Goal: Task Accomplishment & Management: Use online tool/utility

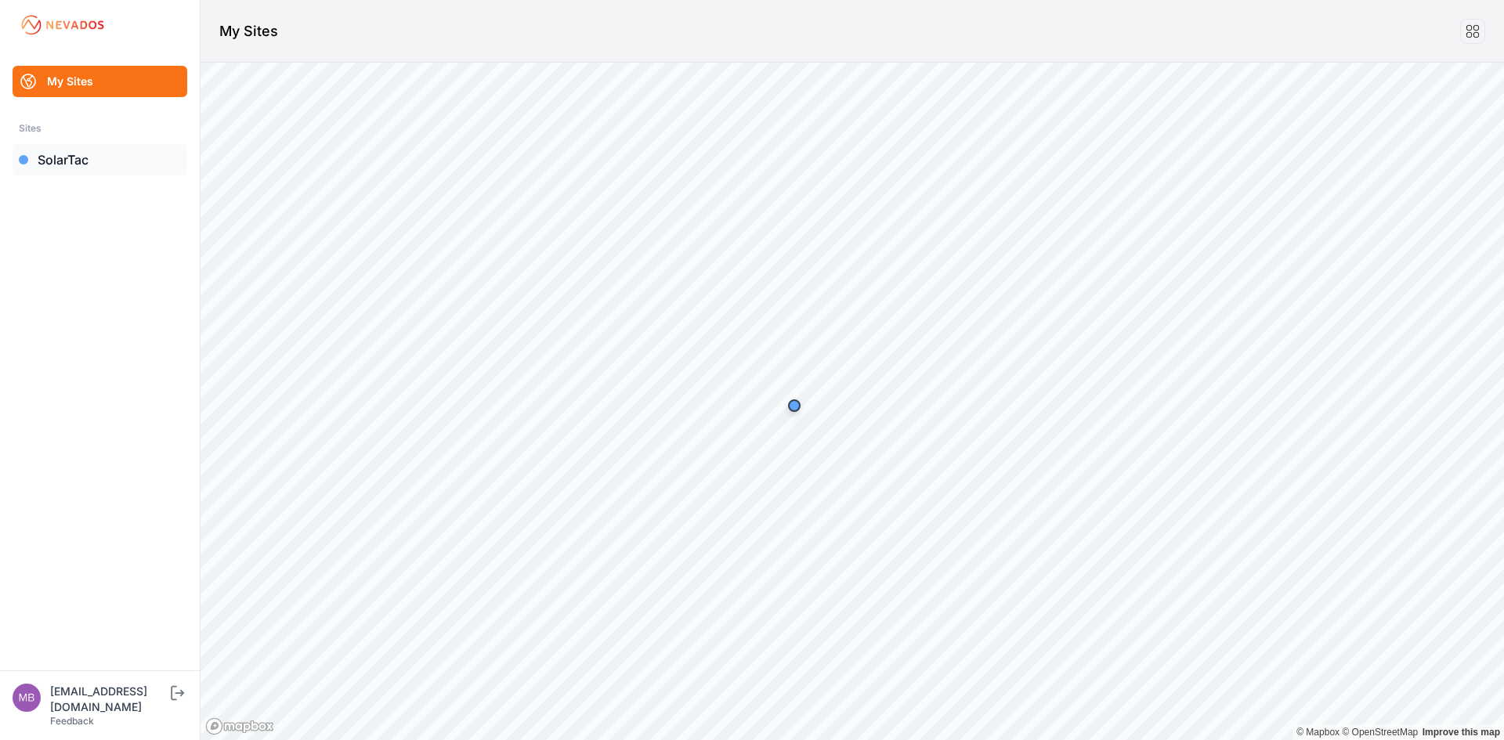
click at [72, 161] on link "SolarTac" at bounding box center [100, 159] width 175 height 31
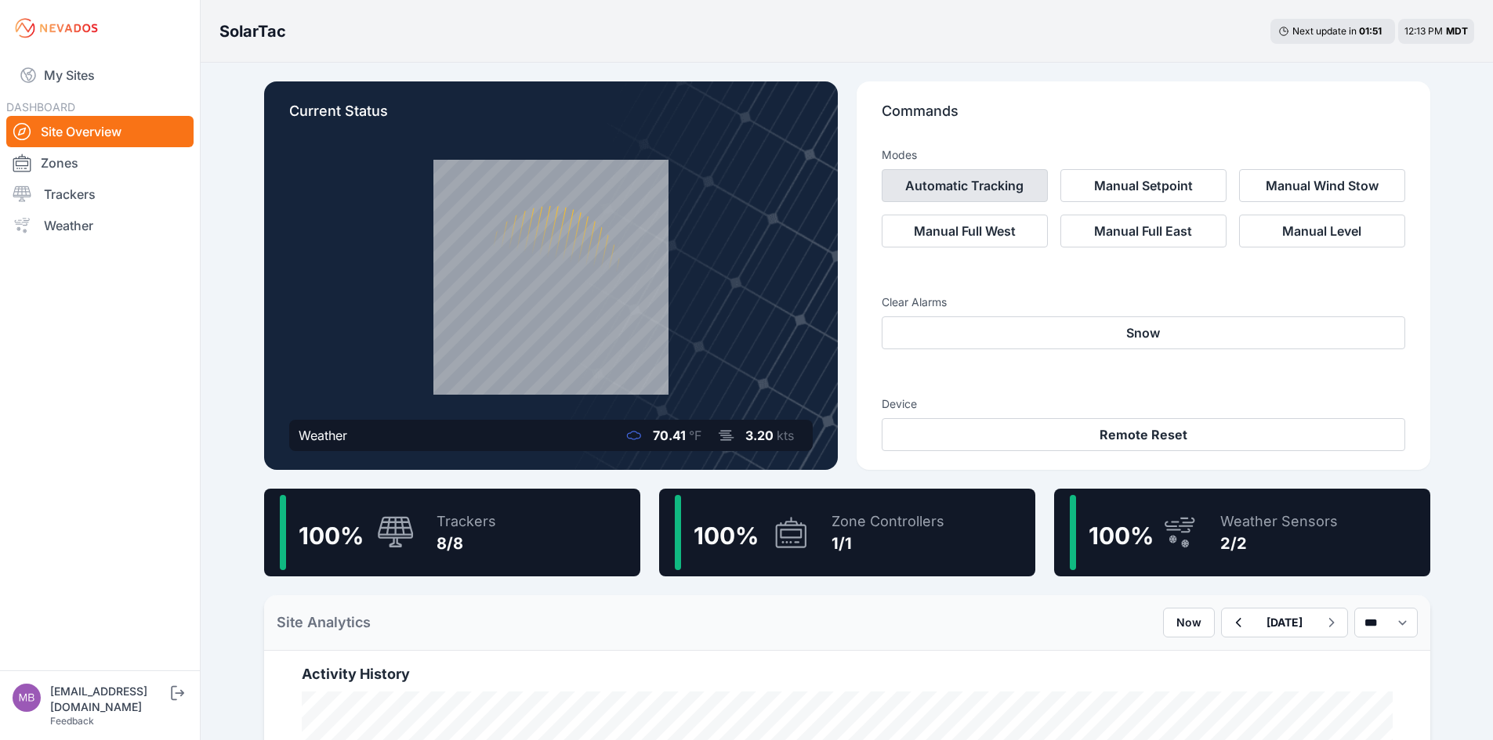
click at [972, 186] on button "Automatic Tracking" at bounding box center [965, 185] width 166 height 33
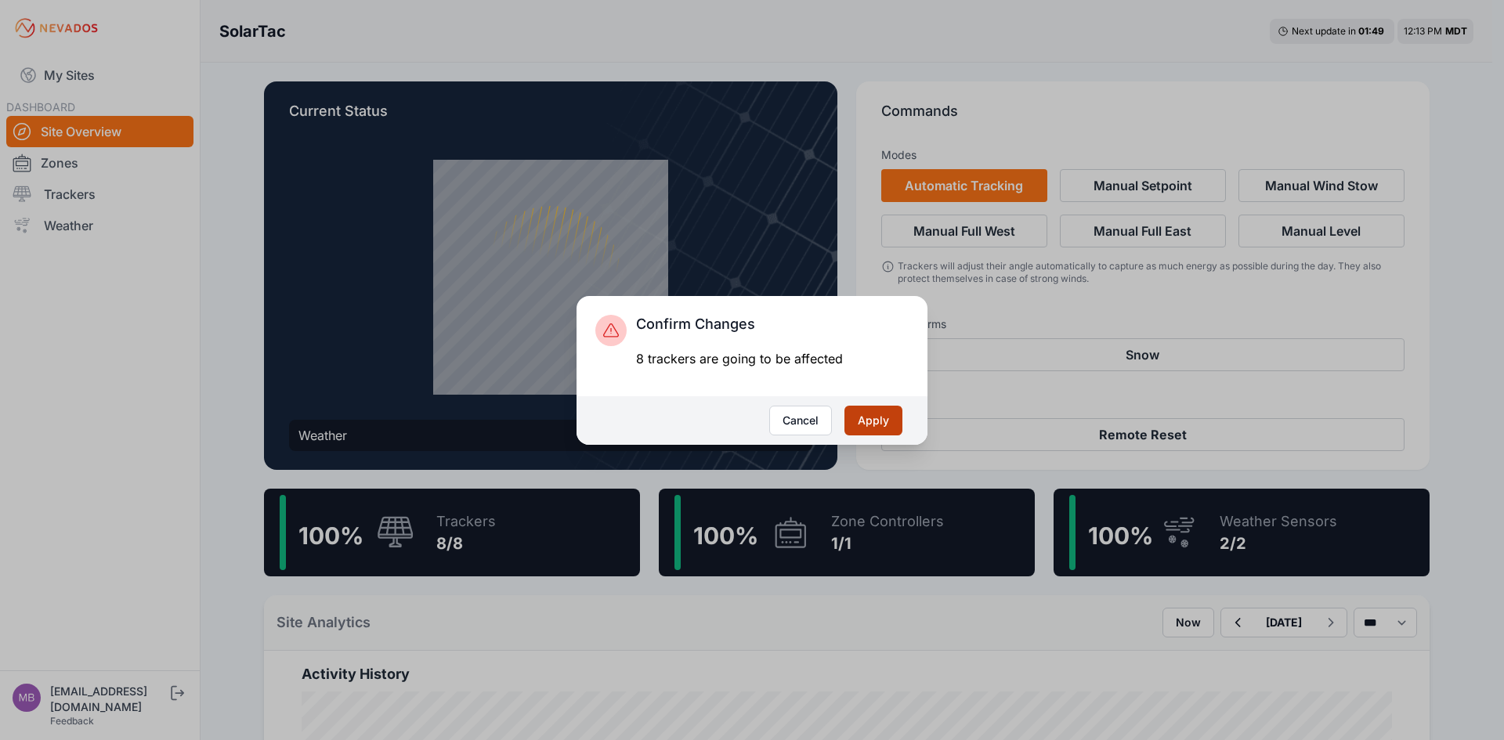
click at [884, 423] on button "Apply" at bounding box center [874, 421] width 58 height 30
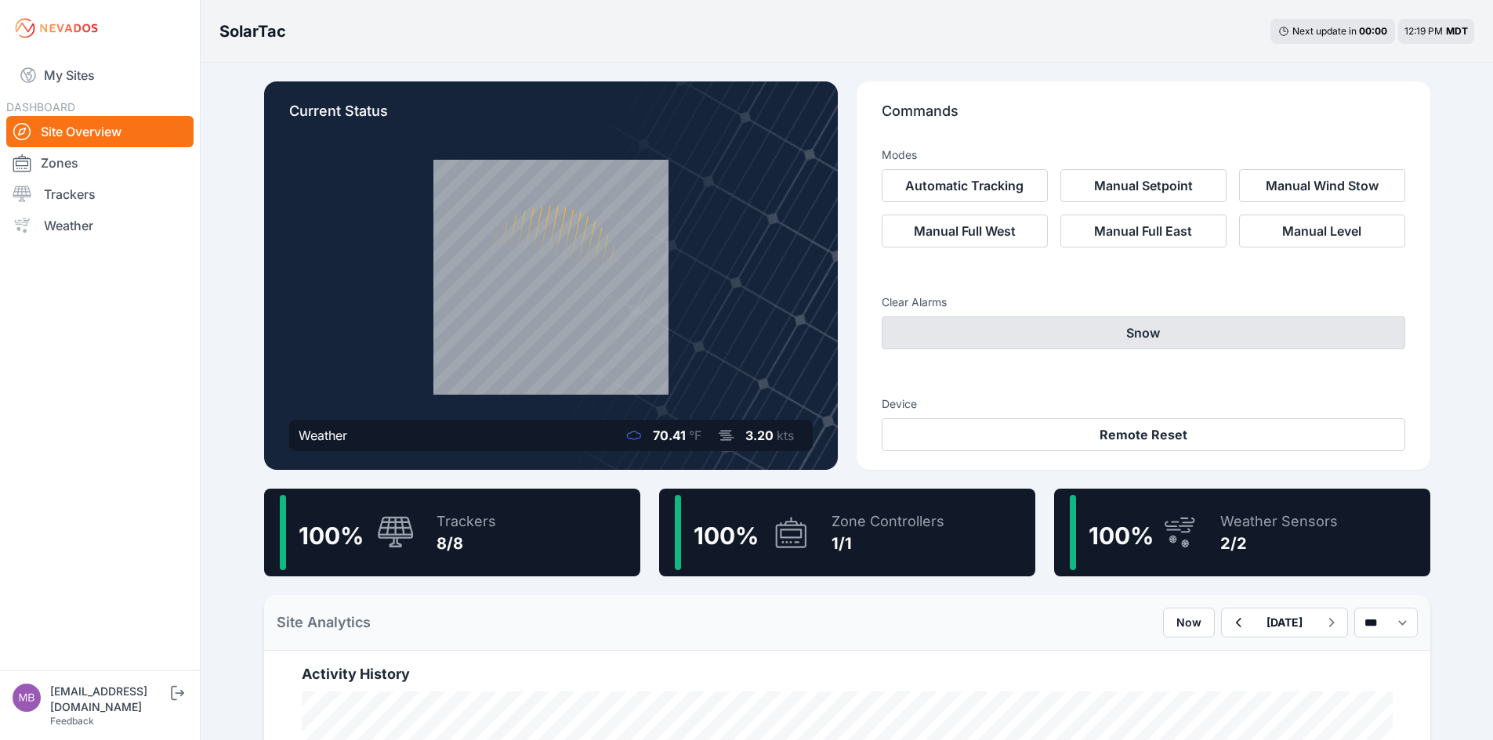
click at [1001, 334] on button "Snow" at bounding box center [1143, 333] width 523 height 33
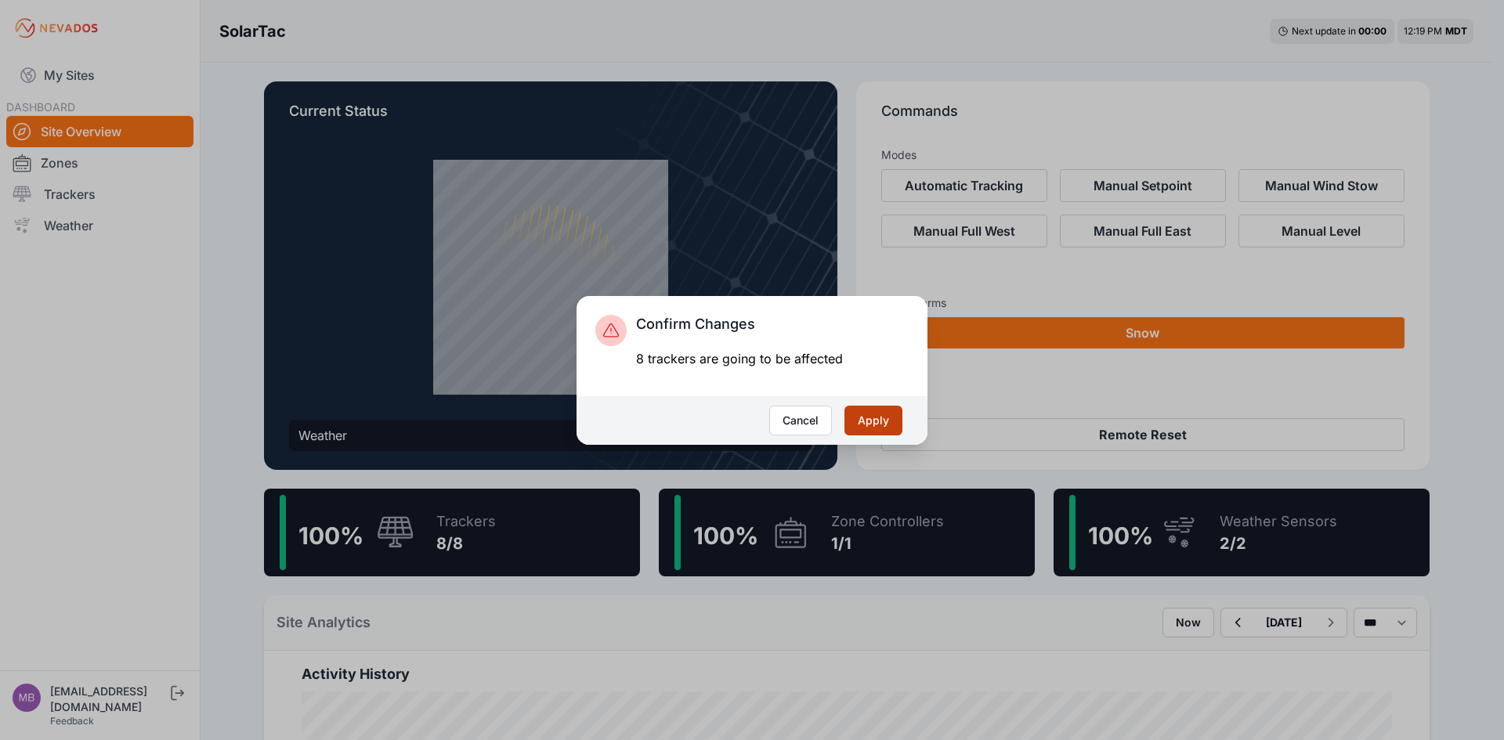
click at [875, 417] on button "Apply" at bounding box center [874, 421] width 58 height 30
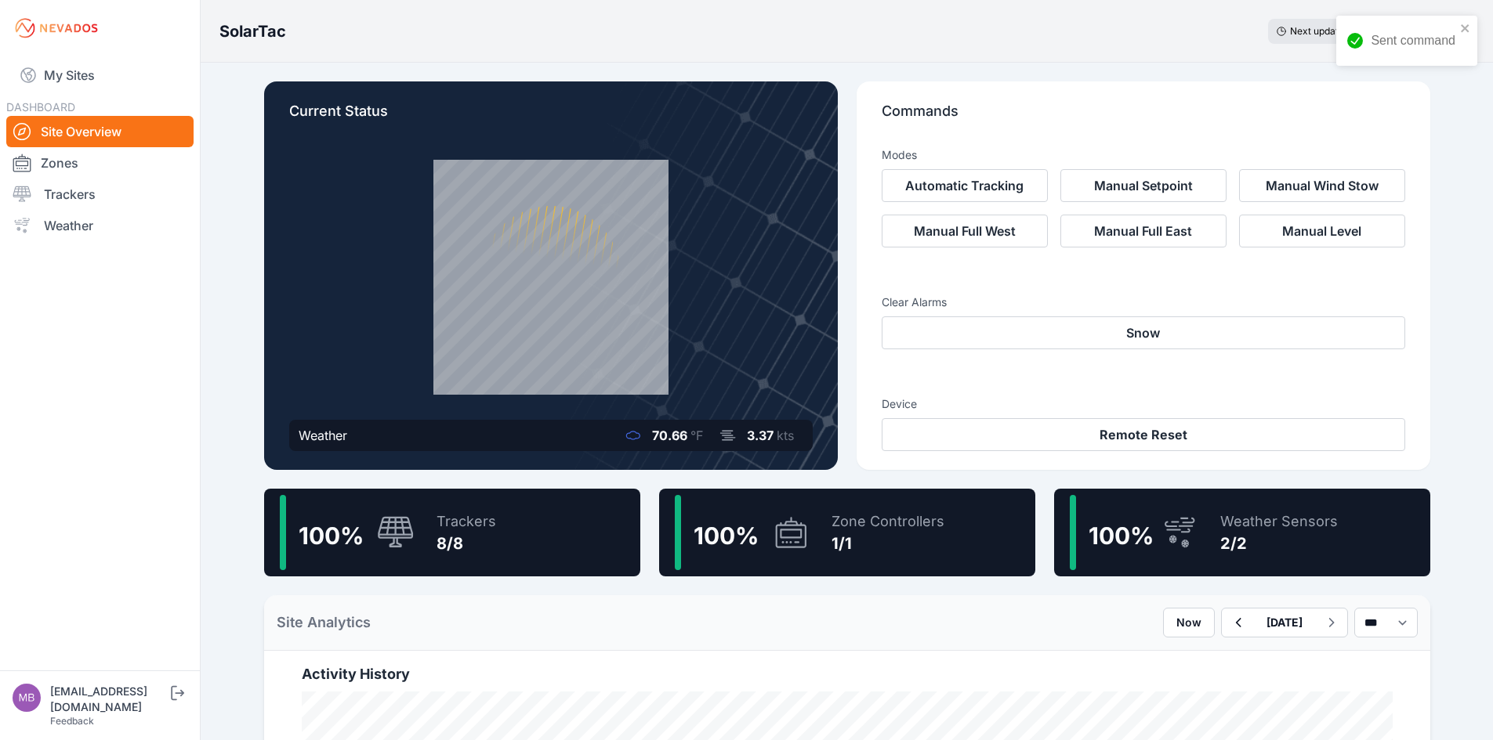
click at [894, 404] on h3 "Device" at bounding box center [1143, 404] width 523 height 16
click at [931, 180] on button "Automatic Tracking" at bounding box center [965, 185] width 166 height 33
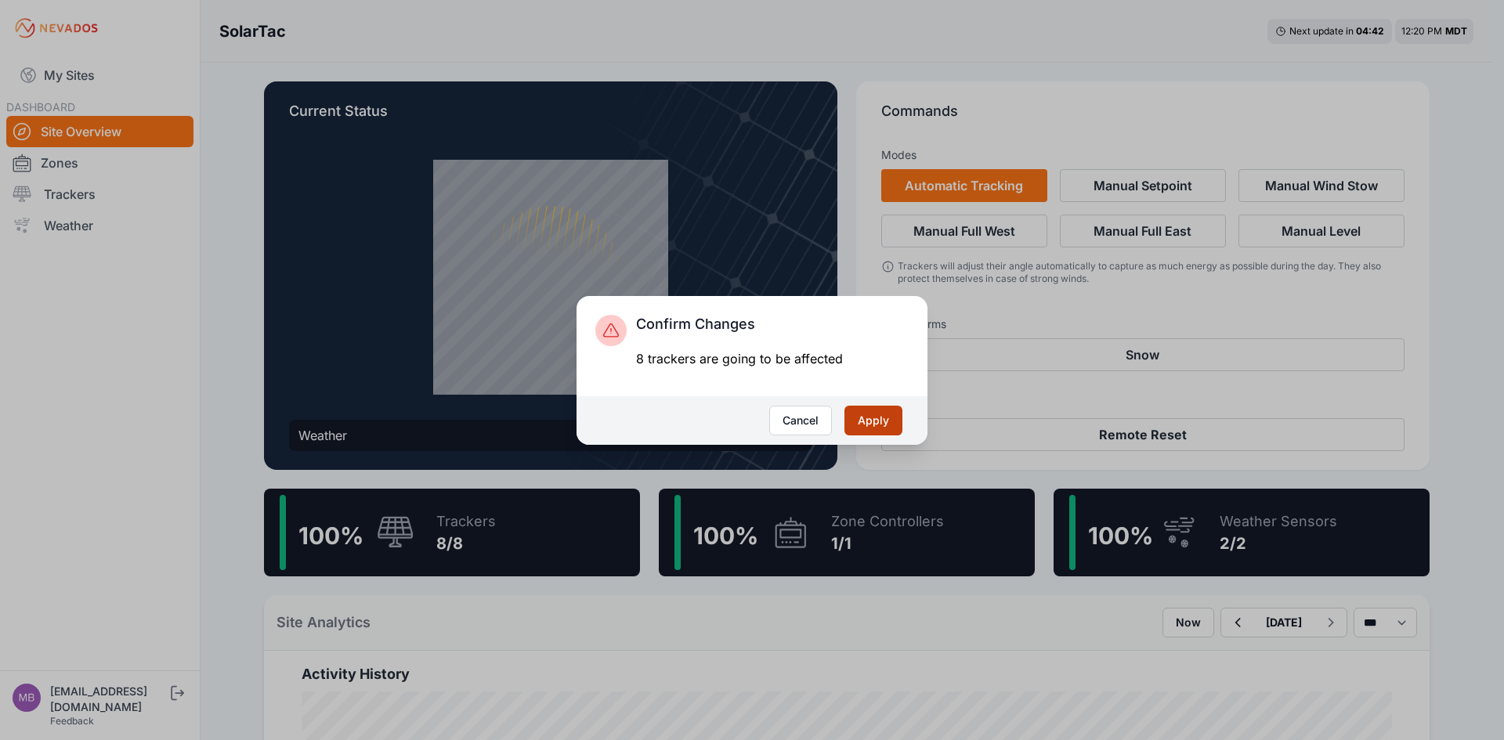
click at [881, 419] on button "Apply" at bounding box center [874, 421] width 58 height 30
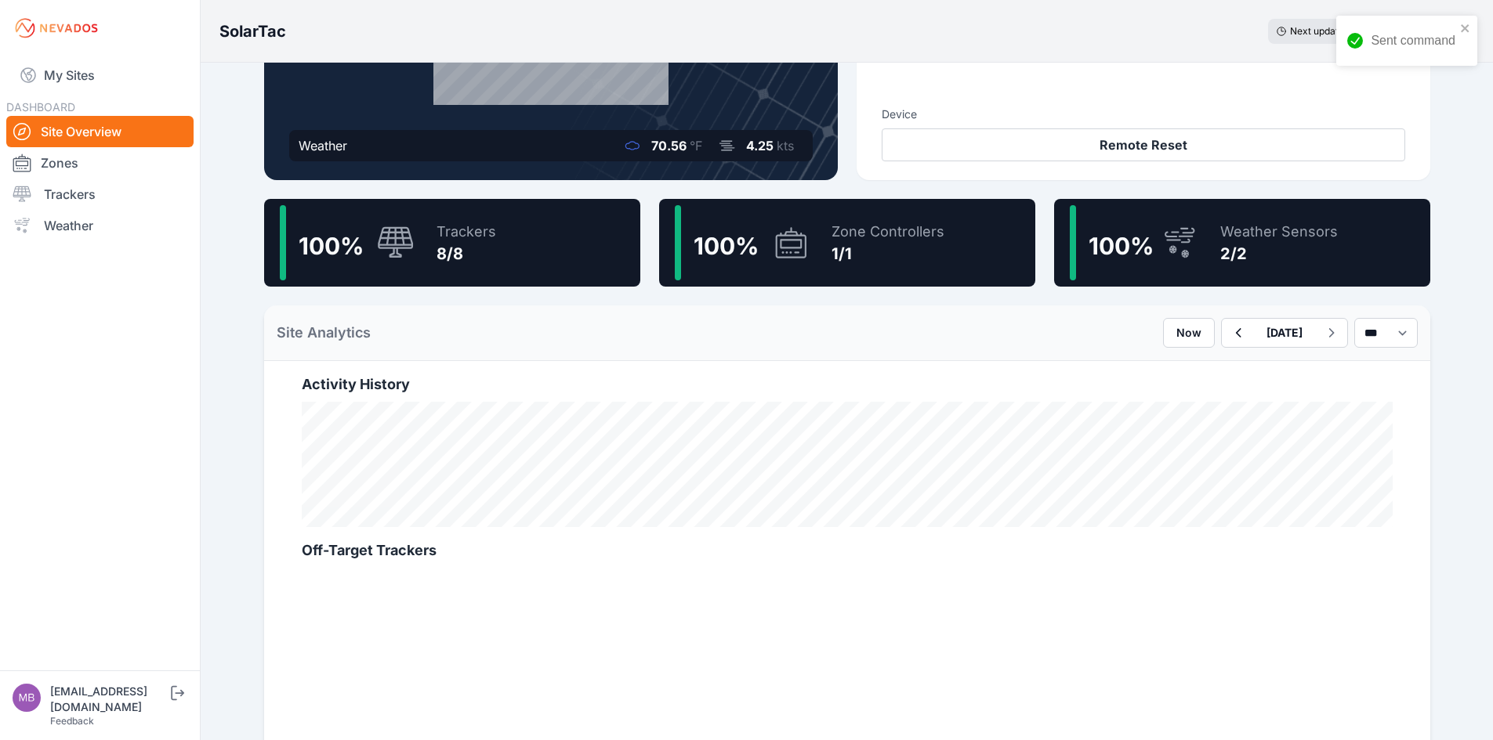
scroll to position [289, 0]
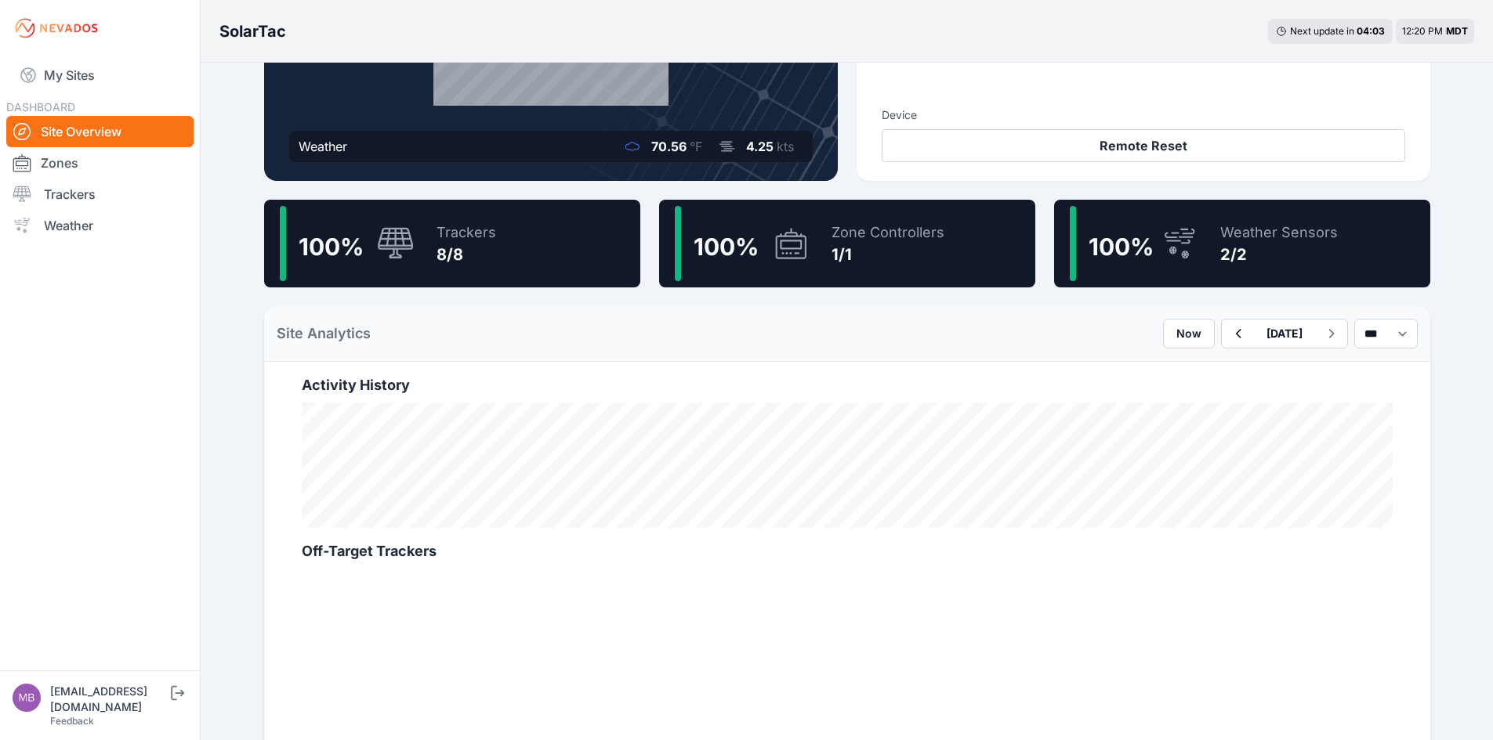
click at [230, 552] on div "SolarTac Next update in 04 : 03 12:20 PM MDT Current Status Weather 70.56 °F 4.…" at bounding box center [746, 577] width 1493 height 1733
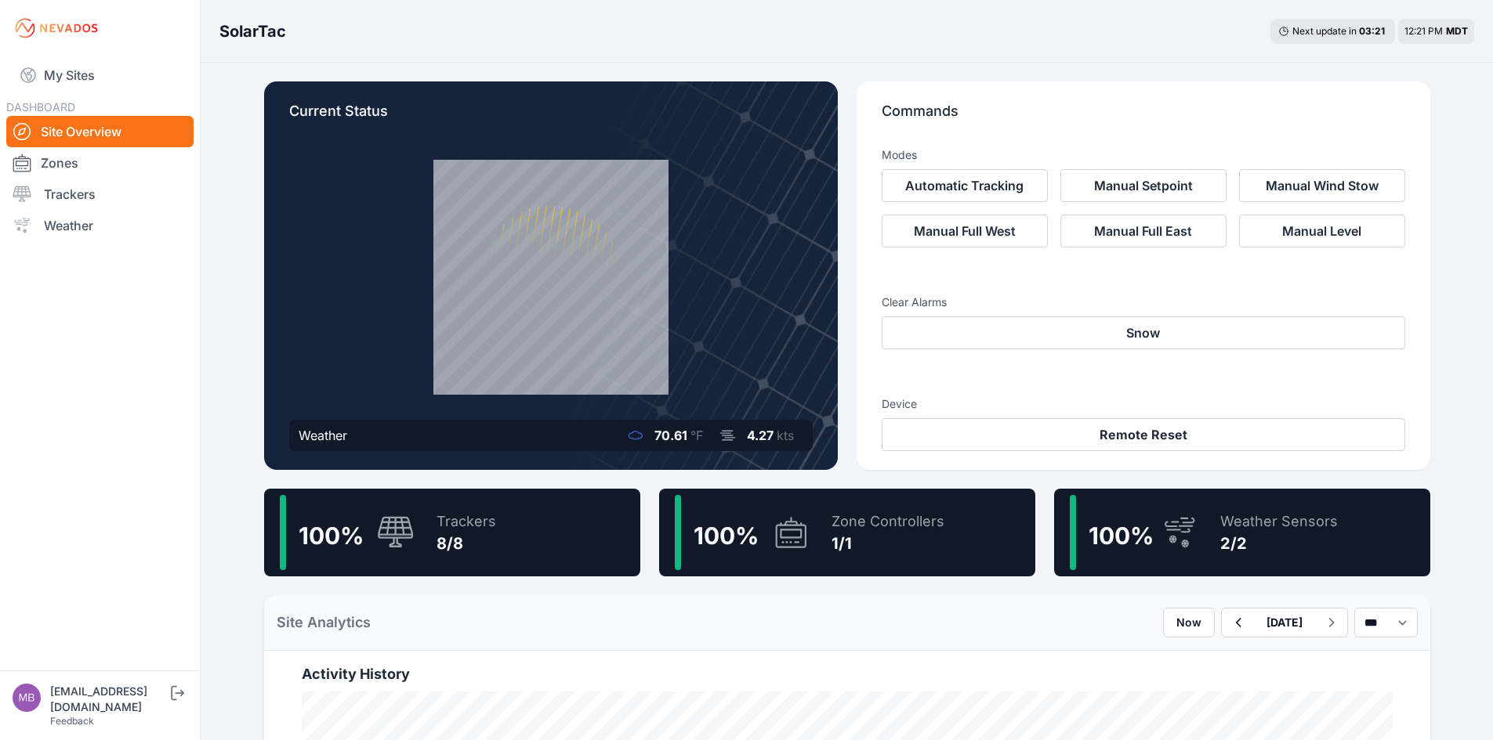
click at [1064, 386] on div "Device Remote Reset" at bounding box center [1143, 417] width 523 height 67
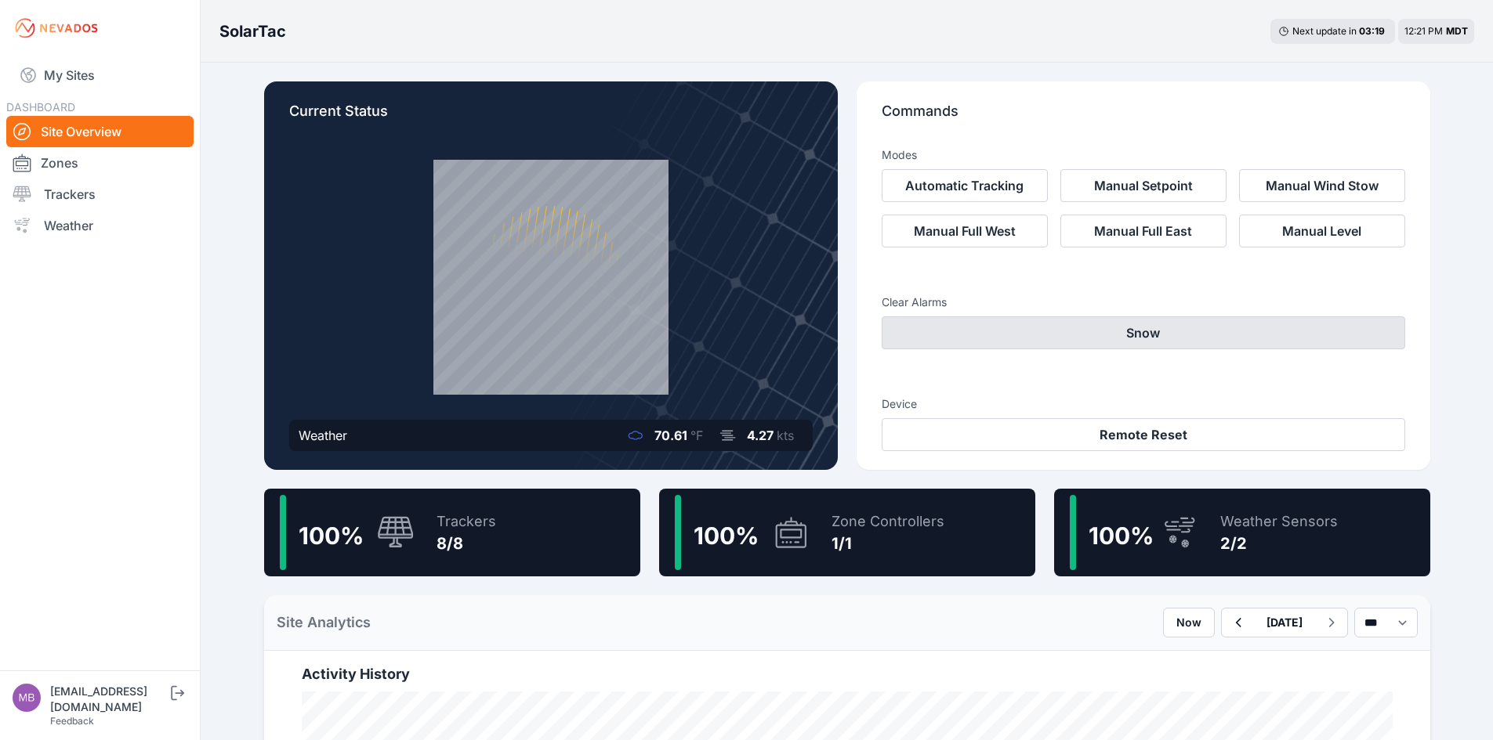
click at [1097, 341] on button "Snow" at bounding box center [1143, 333] width 523 height 33
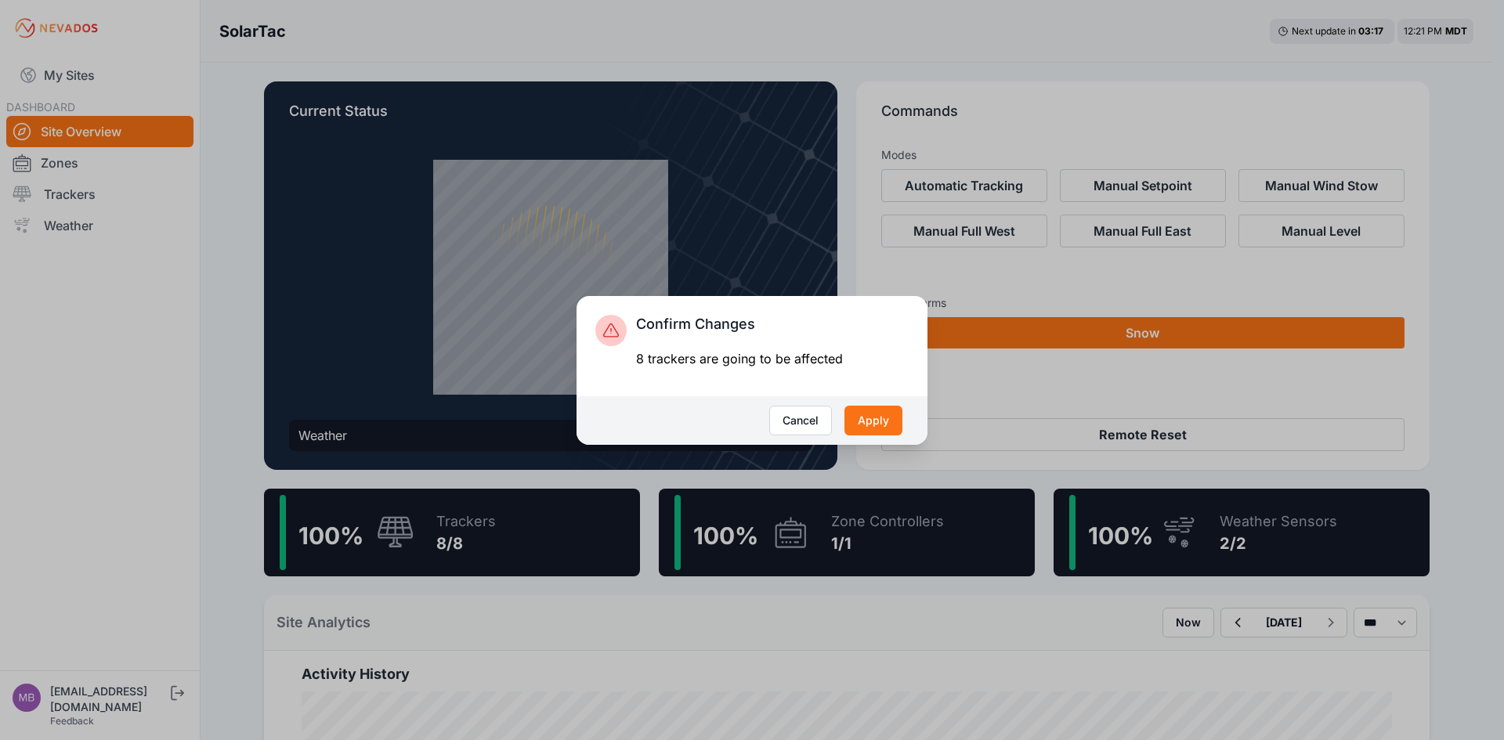
drag, startPoint x: 878, startPoint y: 423, endPoint x: 1058, endPoint y: 278, distance: 231.3
click at [1058, 278] on div "Confirm Changes 8 trackers are going to be affected Cancel Apply" at bounding box center [752, 370] width 1504 height 740
click at [842, 346] on div "Confirm Changes 8 trackers are going to be affected" at bounding box center [752, 340] width 351 height 88
click at [868, 418] on button "Apply" at bounding box center [874, 421] width 58 height 30
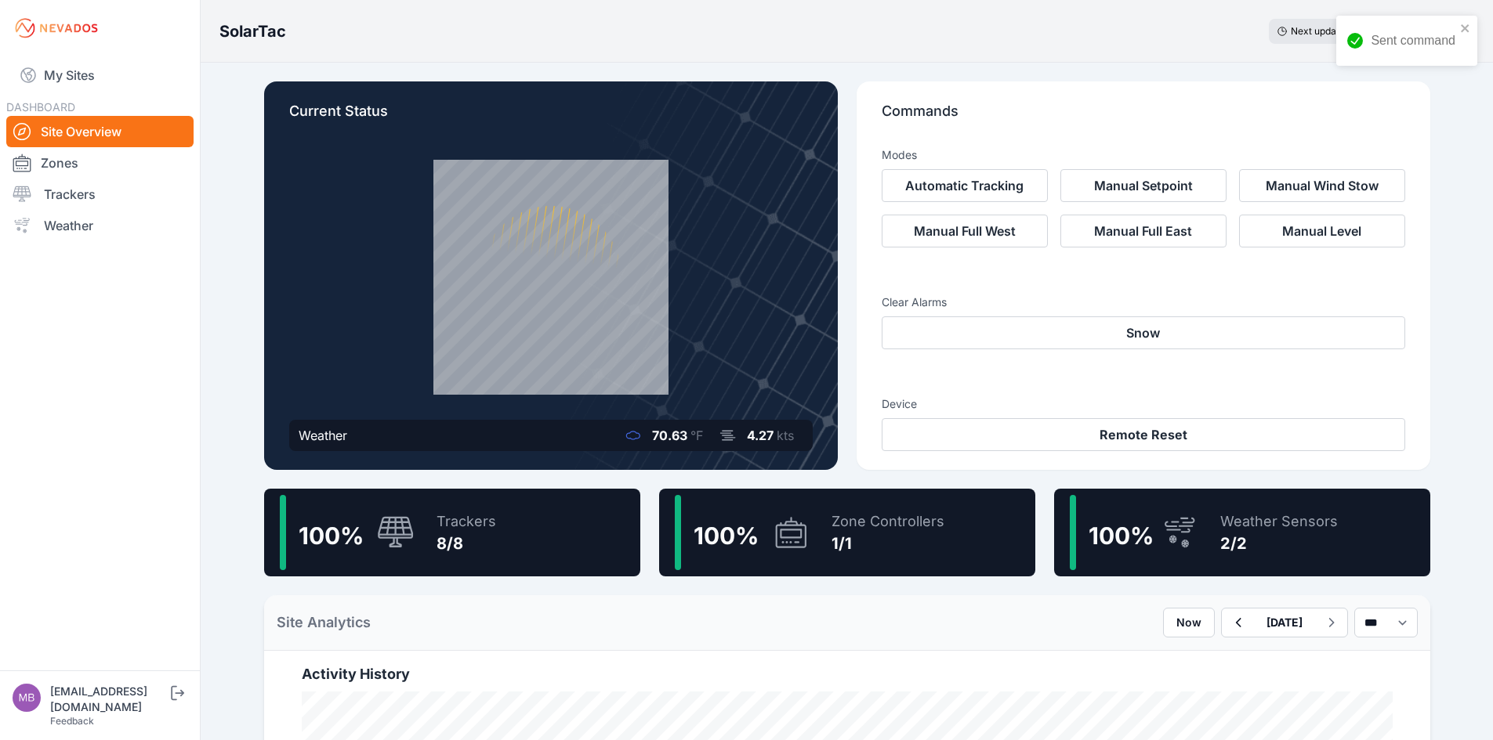
click at [1112, 280] on div "Modes Automatic Tracking Manual Setpoint Manual Wind Stow Manual Full West Manu…" at bounding box center [1143, 293] width 523 height 317
click at [990, 196] on button "Automatic Tracking" at bounding box center [965, 185] width 166 height 33
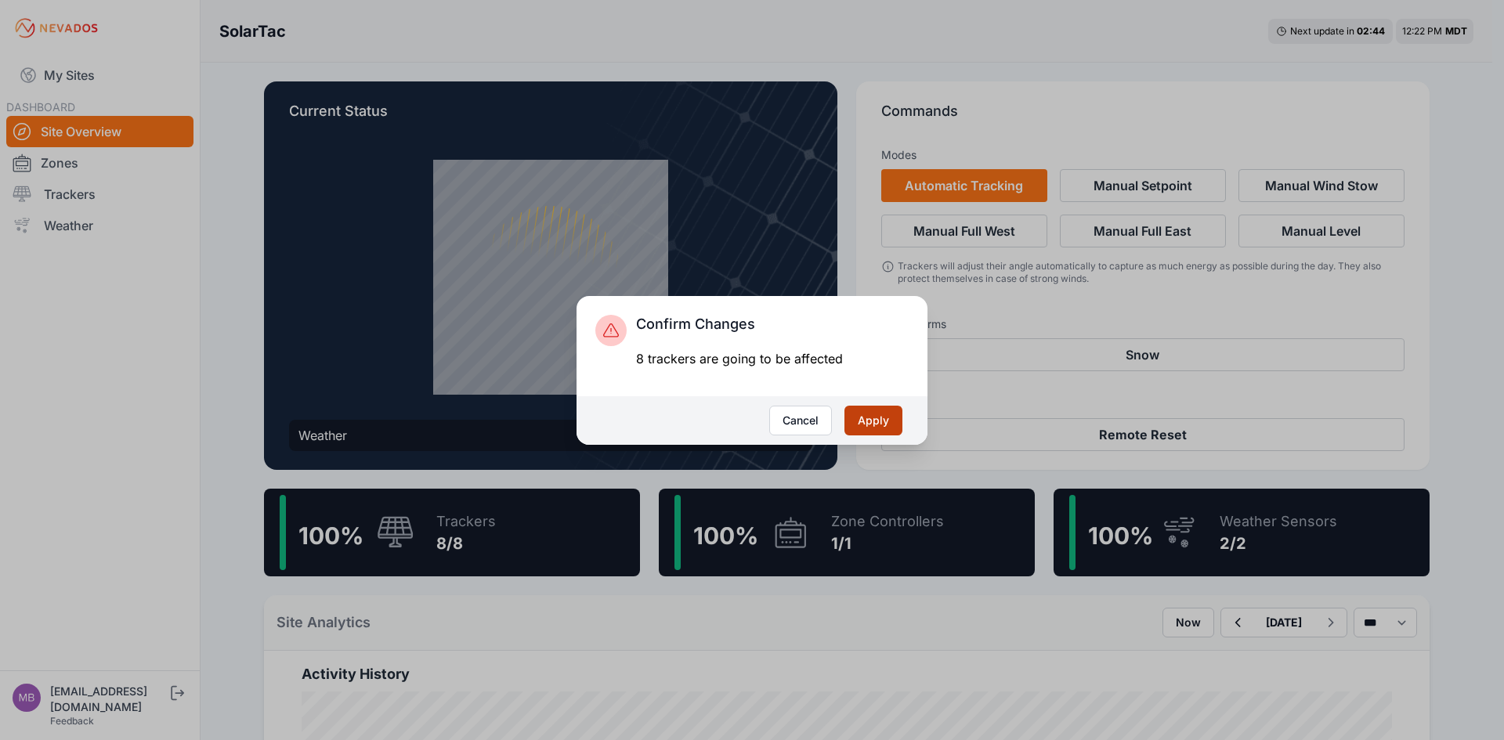
click at [879, 425] on button "Apply" at bounding box center [874, 421] width 58 height 30
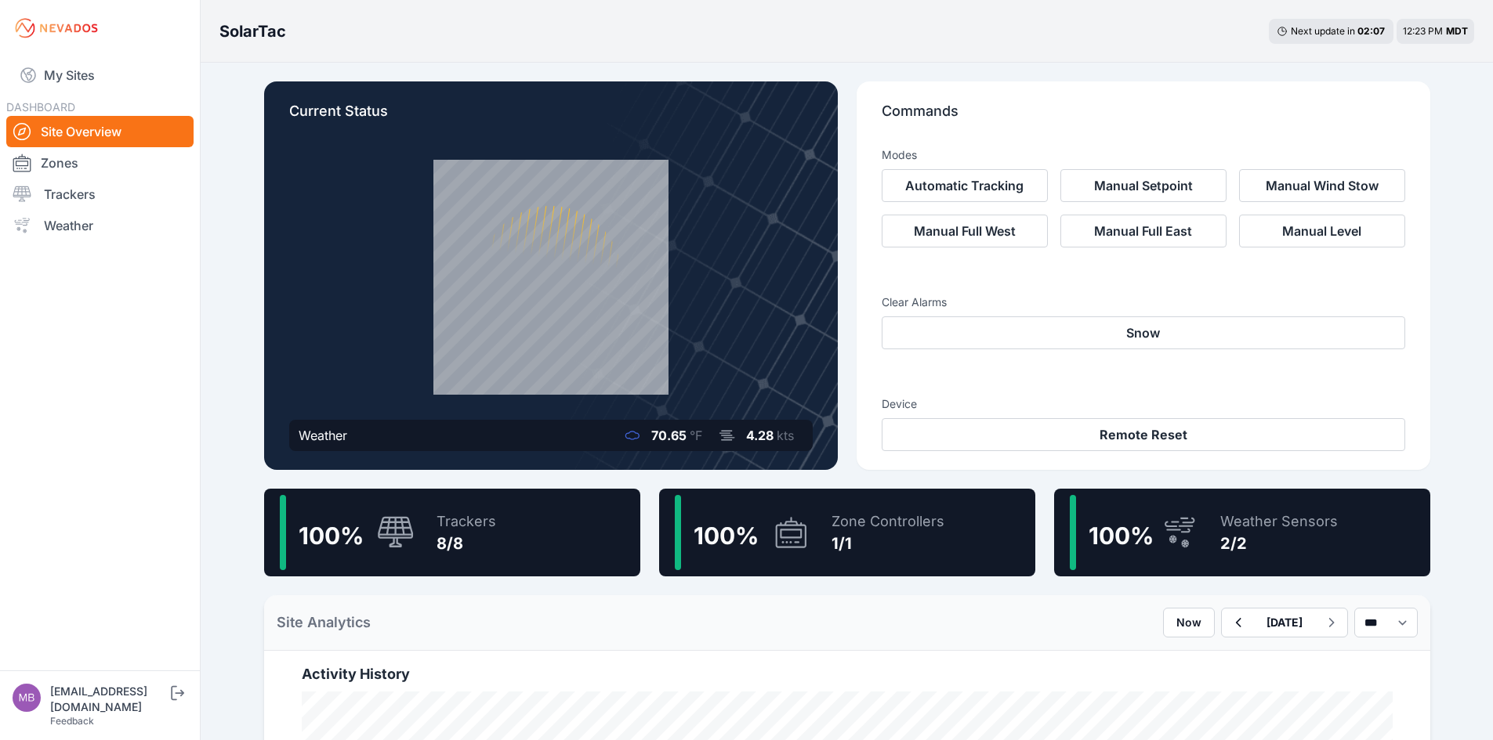
click at [1161, 411] on h3 "Device" at bounding box center [1143, 404] width 523 height 16
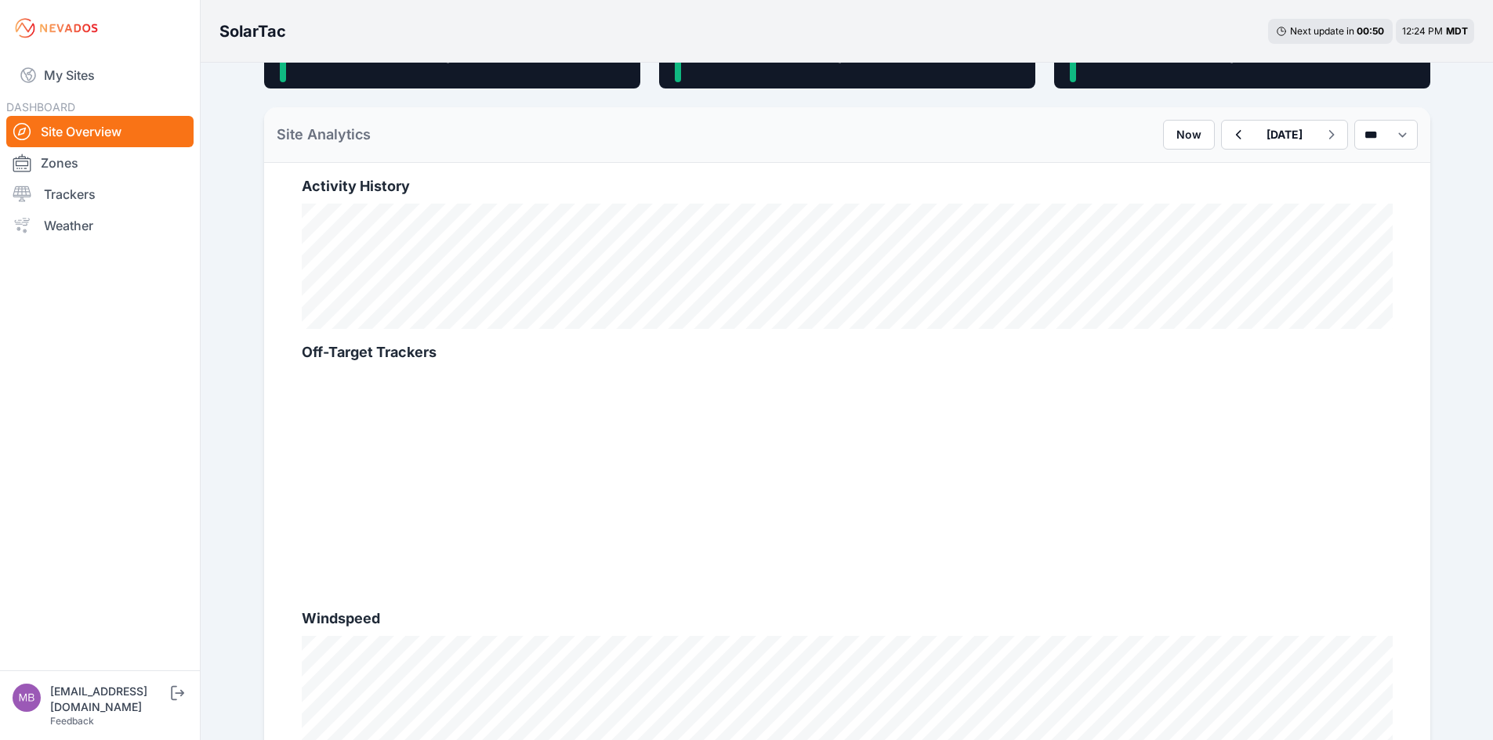
scroll to position [487, 0]
